Goal: Information Seeking & Learning: Check status

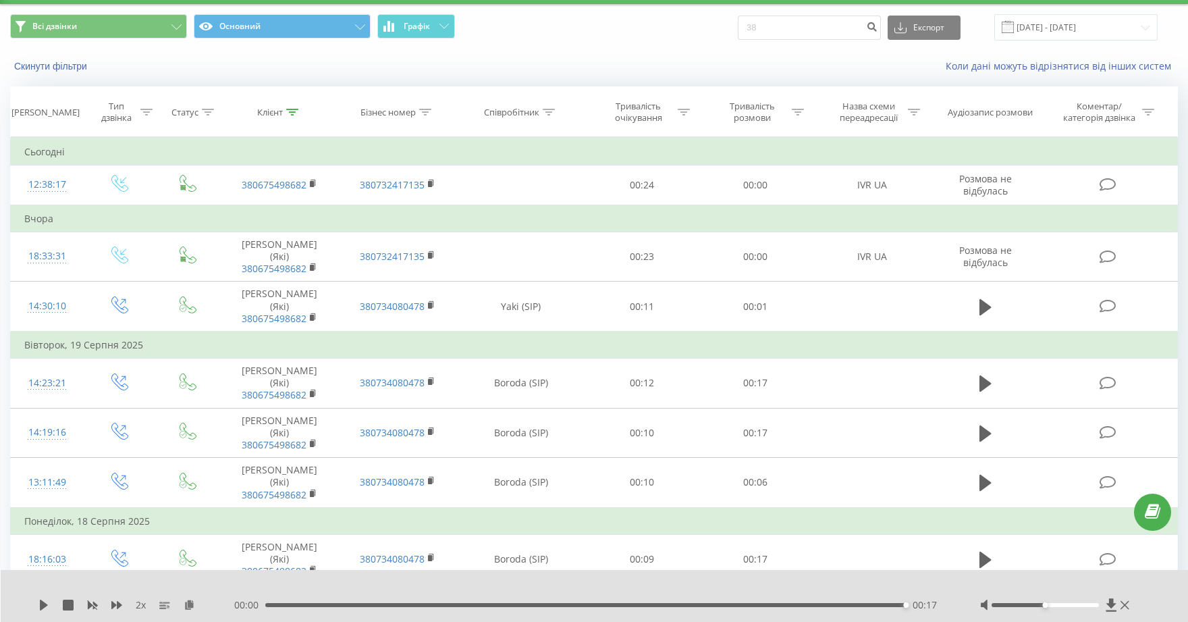
type input "3"
type input "380984436393"
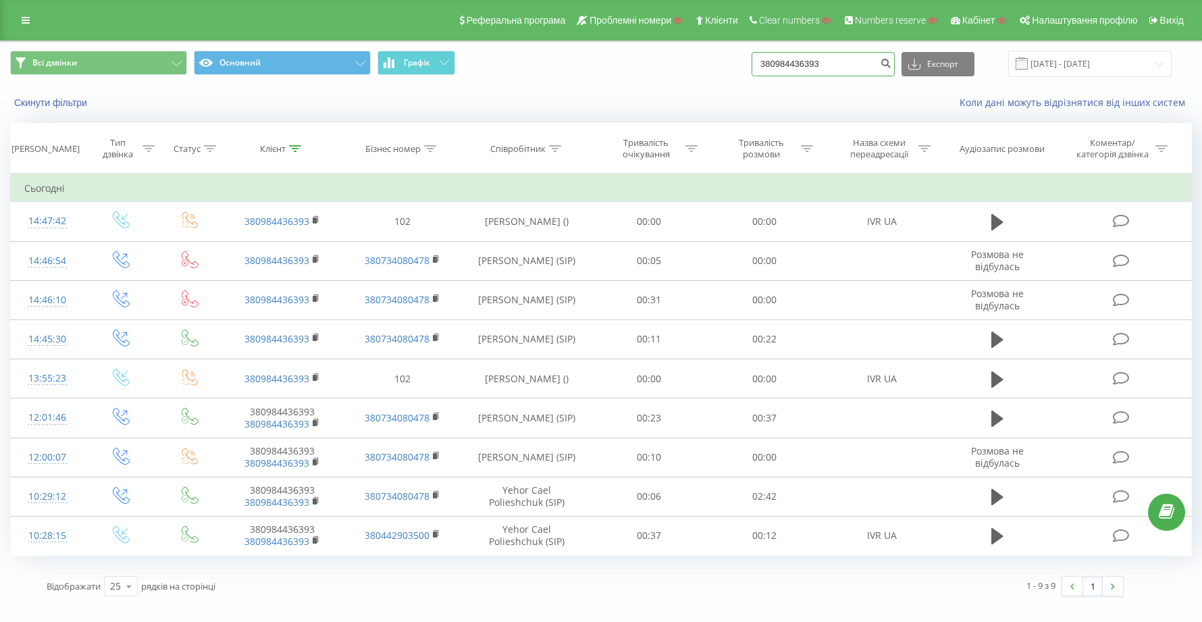
click at [871, 64] on input "380984436393" at bounding box center [822, 64] width 143 height 24
type input "3"
paste input "380984436393"
type input "380984436393"
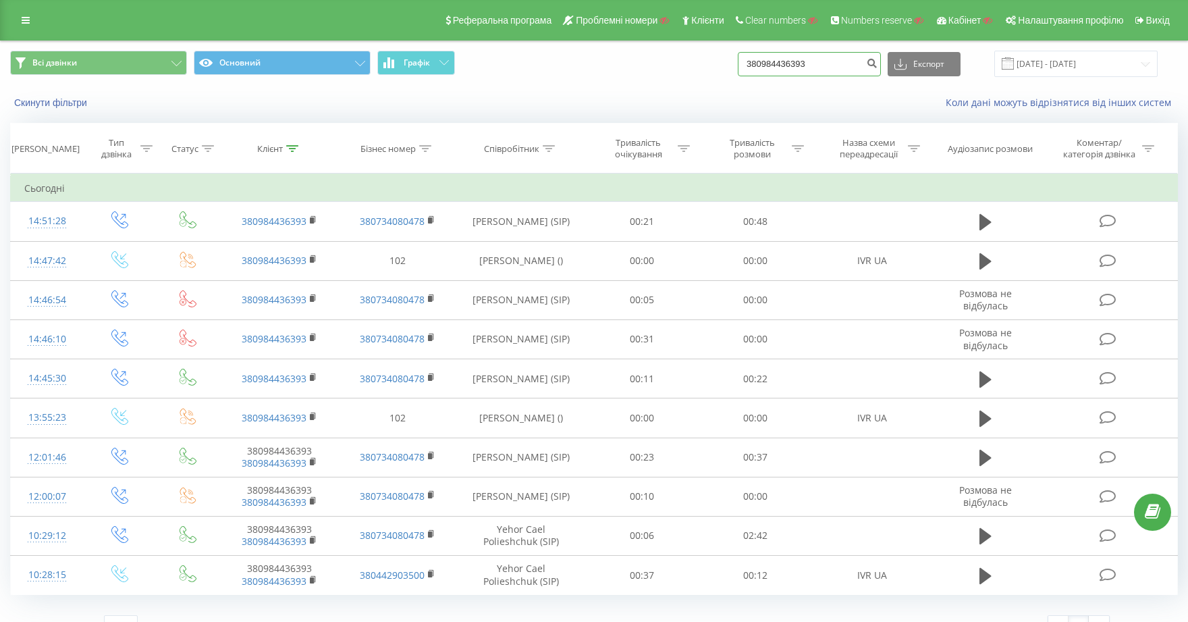
click at [859, 59] on input "380984436393" at bounding box center [809, 64] width 143 height 24
type input "3"
paste input "380932721866"
type input "380932721866"
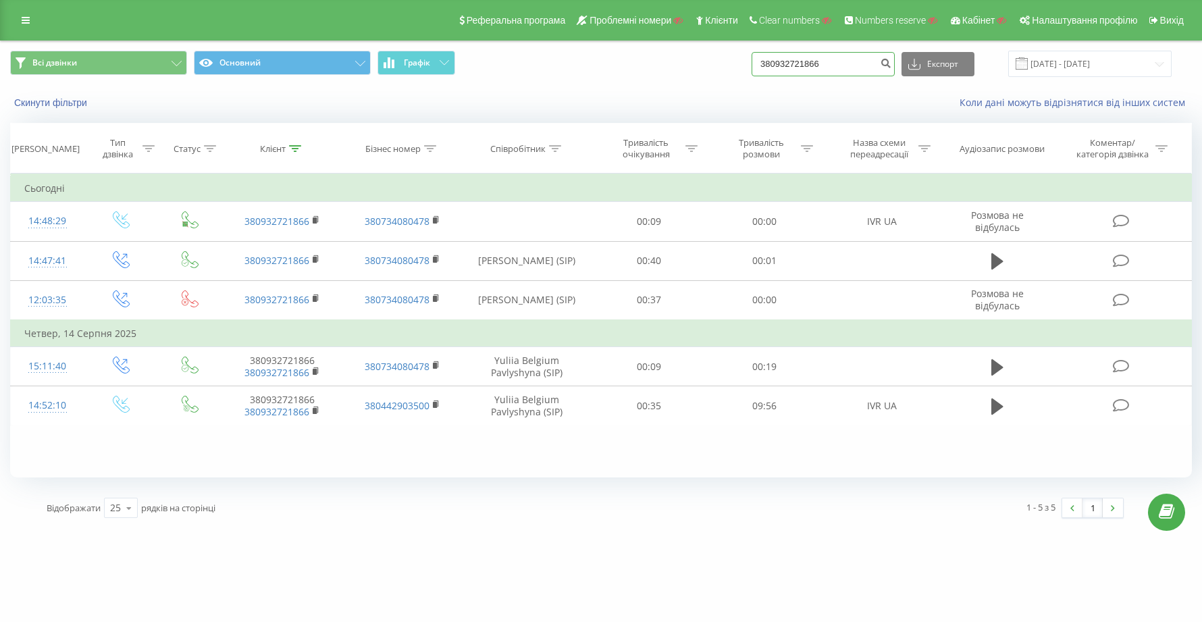
click at [867, 62] on input "380932721866" at bounding box center [822, 64] width 143 height 24
type input "3"
paste input "380502125067"
type input "380502125067"
